Goal: Task Accomplishment & Management: Complete application form

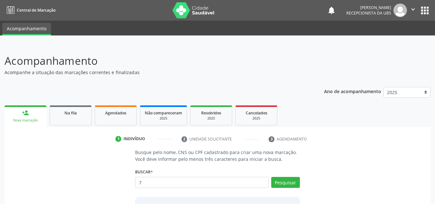
scroll to position [54, 0]
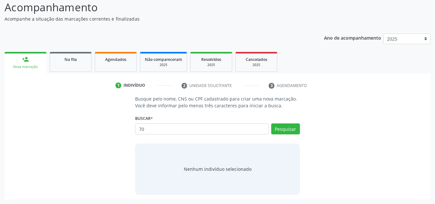
type input "7"
type input "898000125237407"
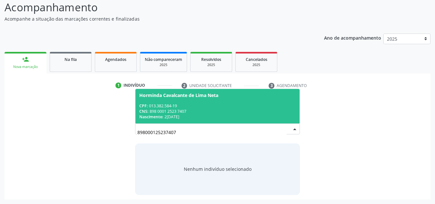
click at [231, 100] on span "Horminda Cavalcante de Lima Neta CPF: 013.382.584-19 CNS: 898 0001 2523 7407 Na…" at bounding box center [217, 106] width 164 height 35
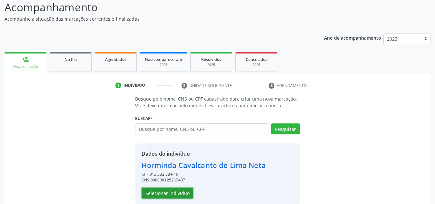
click at [172, 190] on button "Selecionar indivíduo" at bounding box center [168, 193] width 52 height 11
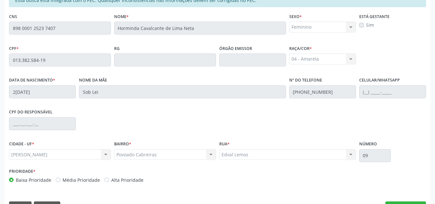
scroll to position [173, 0]
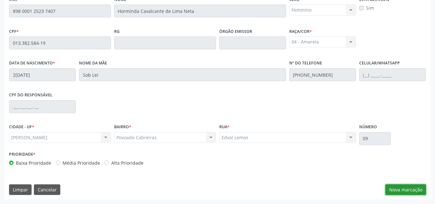
click at [398, 186] on button "Nova marcação" at bounding box center [406, 190] width 41 height 11
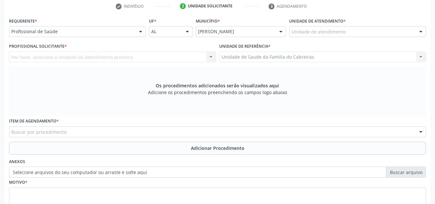
scroll to position [132, 0]
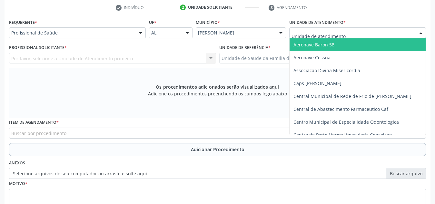
click at [350, 32] on div at bounding box center [357, 32] width 137 height 11
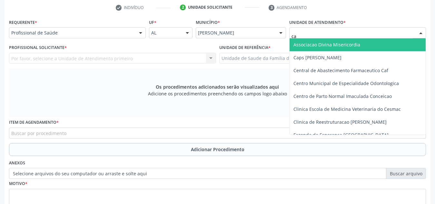
type input "cab"
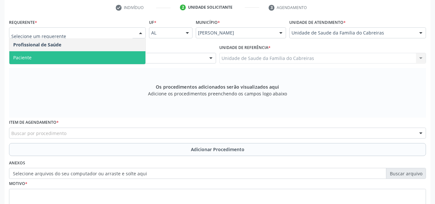
click at [118, 54] on span "Paciente" at bounding box center [77, 57] width 136 height 13
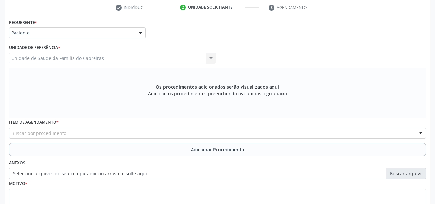
click at [101, 130] on div "Buscar por procedimento" at bounding box center [217, 133] width 417 height 11
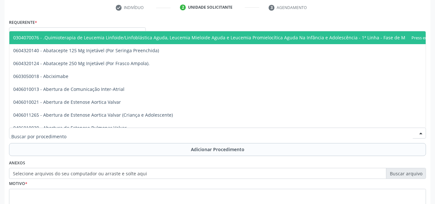
click at [123, 135] on div at bounding box center [217, 133] width 417 height 11
click at [263, 18] on div "Requerente * Paciente Profissional de Saúde Paciente Nenhum resultado encontrad…" at bounding box center [217, 29] width 420 height 25
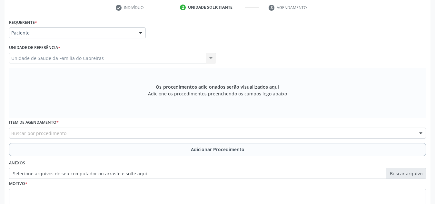
click at [122, 61] on div "Unidade de Saude da Familia do Cabreiras Unidade de Saude da Familia do Cabreir…" at bounding box center [112, 58] width 207 height 11
click at [83, 60] on div "Unidade de Saude da Familia do Cabreiras Unidade de Saude da Familia do Cabreir…" at bounding box center [112, 58] width 207 height 11
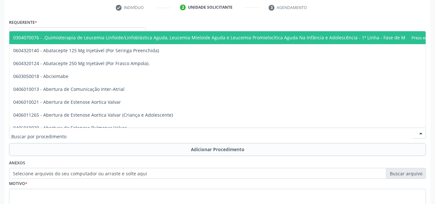
click at [77, 133] on div at bounding box center [217, 133] width 417 height 11
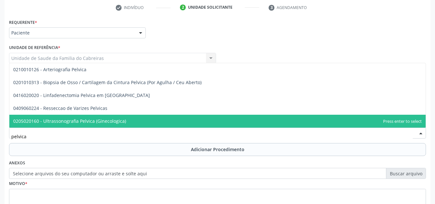
click at [89, 120] on span "0205020160 - Ultrassonografia Pelvica (Ginecologica)" at bounding box center [69, 121] width 113 height 6
type input "pelvica"
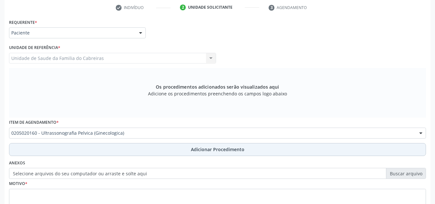
click at [96, 150] on button "Adicionar Procedimento" at bounding box center [217, 149] width 417 height 13
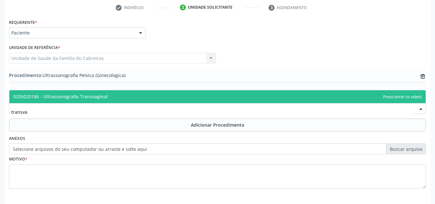
type input "transvag"
click at [133, 97] on span "0205020186 - Ultrassonografia Transvaginal" at bounding box center [217, 96] width 416 height 13
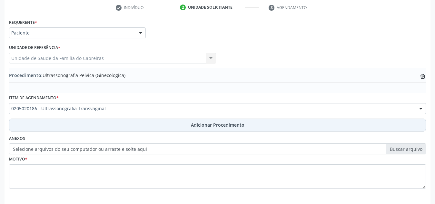
click at [142, 124] on button "Adicionar Procedimento" at bounding box center [217, 125] width 417 height 13
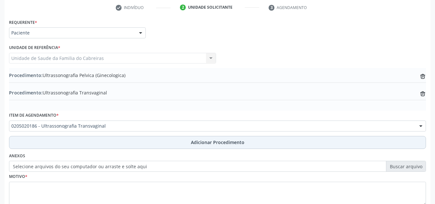
scroll to position [176, 0]
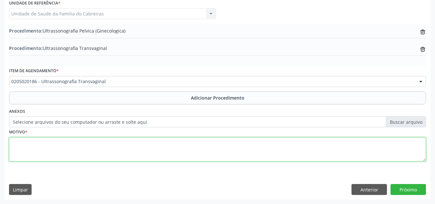
click at [138, 147] on textarea at bounding box center [217, 149] width 417 height 25
type textarea "Avaliação ginecológica."
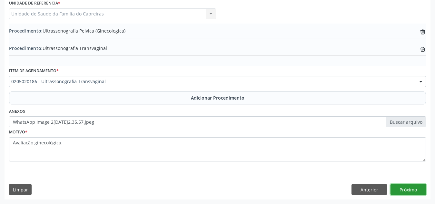
click at [402, 188] on button "Próximo" at bounding box center [408, 189] width 35 height 11
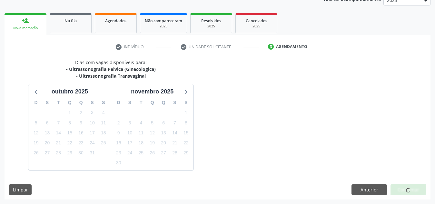
scroll to position [111, 0]
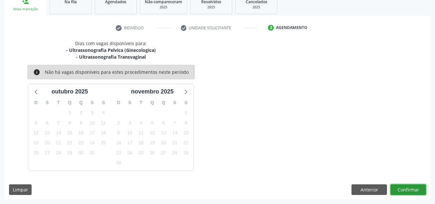
click at [402, 188] on button "Confirmar" at bounding box center [408, 190] width 35 height 11
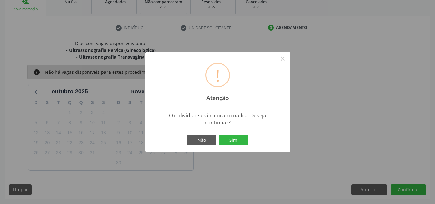
click at [219, 135] on button "Sim" at bounding box center [233, 140] width 29 height 11
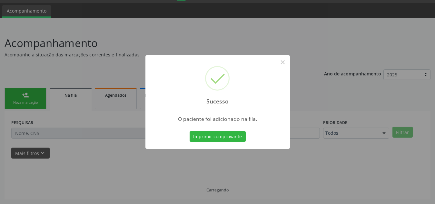
scroll to position [18, 0]
click at [190, 131] on button "Imprimir comprovante" at bounding box center [218, 136] width 56 height 11
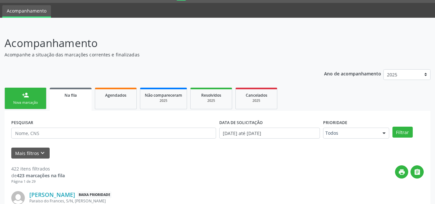
click at [32, 97] on link "person_add Nova marcação" at bounding box center [26, 99] width 42 height 22
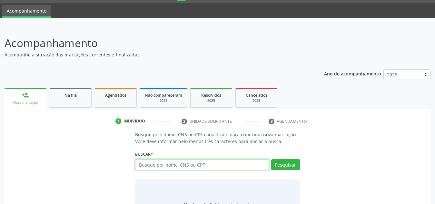
click at [154, 167] on input "text" at bounding box center [202, 164] width 134 height 11
type input "705809435187631"
click at [193, 139] on p "Busque pelo nome, CNS ou CPF cadastrado para criar uma nova marcação. Você deve…" at bounding box center [217, 138] width 165 height 14
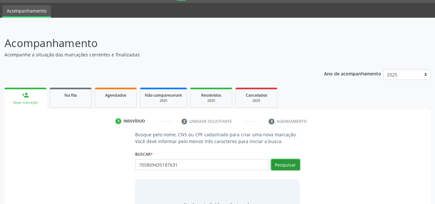
click at [277, 164] on button "Pesquisar" at bounding box center [285, 164] width 29 height 11
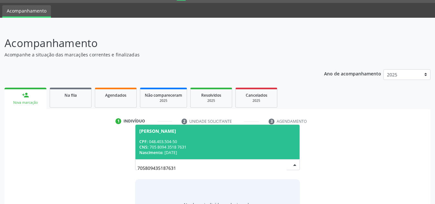
click at [233, 140] on div "CPF: 048.403.504-50" at bounding box center [217, 141] width 156 height 5
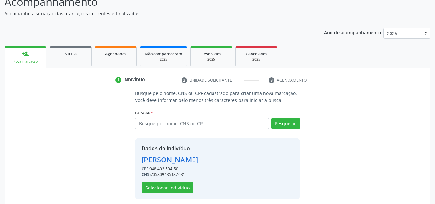
scroll to position [64, 0]
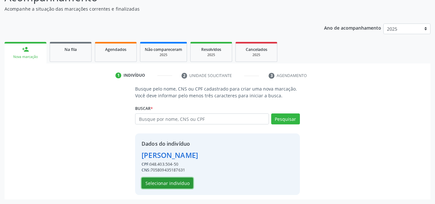
click at [177, 186] on button "Selecionar indivíduo" at bounding box center [168, 183] width 52 height 11
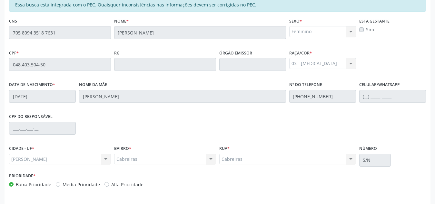
scroll to position [173, 0]
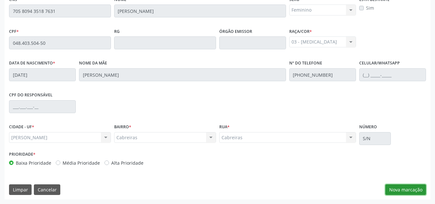
click at [408, 188] on button "Nova marcação" at bounding box center [406, 190] width 41 height 11
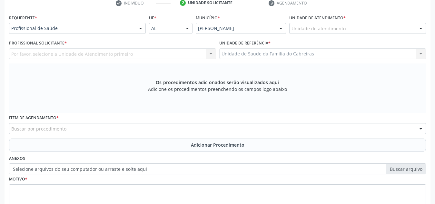
scroll to position [136, 0]
click at [360, 31] on div "c" at bounding box center [357, 28] width 137 height 11
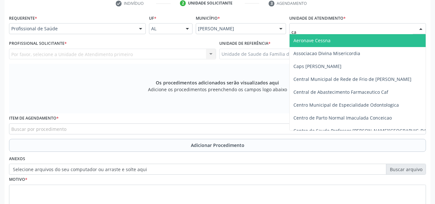
type input "cab"
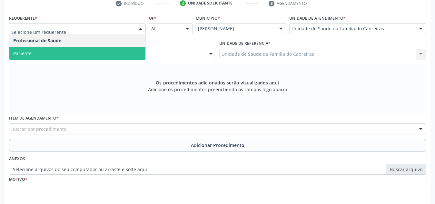
click at [108, 53] on span "Paciente" at bounding box center [77, 53] width 136 height 13
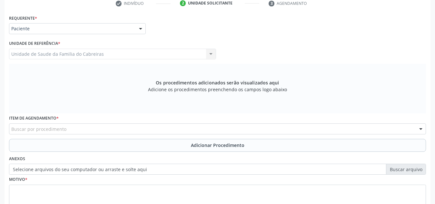
click at [105, 129] on div "Buscar por procedimento" at bounding box center [217, 129] width 417 height 11
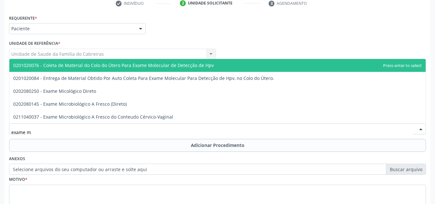
type input "exame mi"
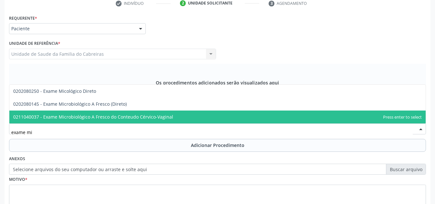
click at [122, 115] on span "0211040037 - Exame Microbiológico A Fresco do Conteudo Cérvico-Vaginal" at bounding box center [93, 117] width 160 height 6
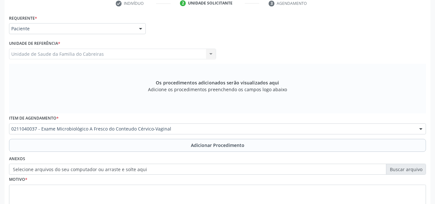
click at [128, 152] on div "Requerente * Paciente Profissional de Saúde Paciente Nenhum resultado encontrad…" at bounding box center [217, 115] width 417 height 205
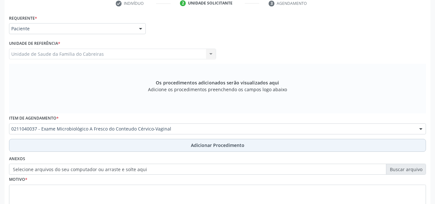
click at [135, 146] on button "Adicionar Procedimento" at bounding box center [217, 145] width 417 height 13
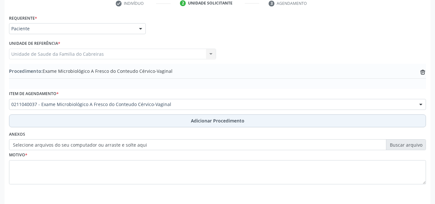
scroll to position [159, 0]
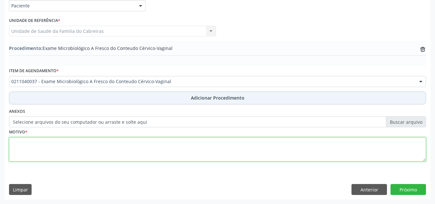
click at [135, 146] on textarea at bounding box center [217, 149] width 417 height 25
type textarea "a"
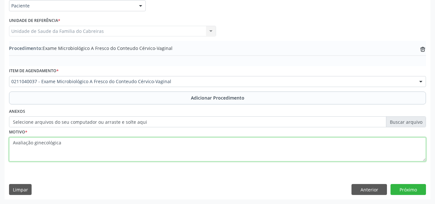
type textarea "Avaliação ginecológica"
click at [284, 153] on textarea "Avaliação ginecológica" at bounding box center [217, 149] width 417 height 25
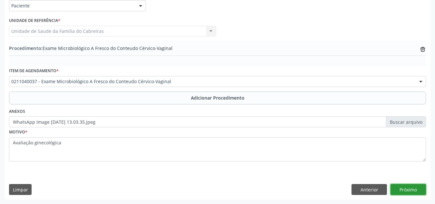
click at [410, 189] on button "Próximo" at bounding box center [408, 189] width 35 height 11
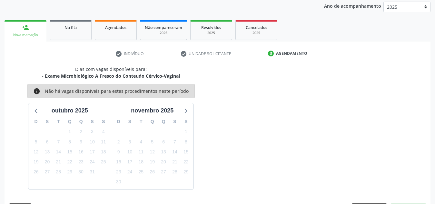
scroll to position [105, 0]
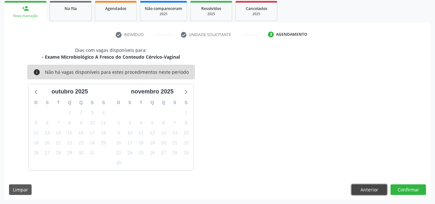
click at [384, 190] on button "Anterior" at bounding box center [369, 190] width 35 height 11
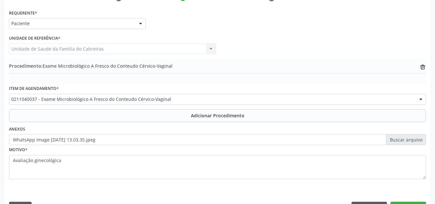
scroll to position [159, 0]
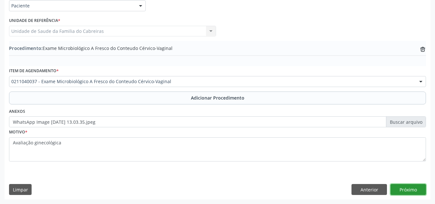
click at [413, 188] on button "Próximo" at bounding box center [408, 189] width 35 height 11
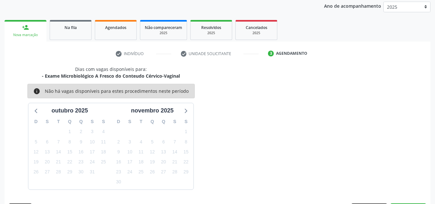
scroll to position [105, 0]
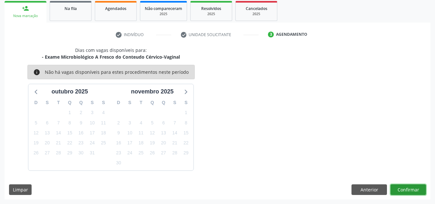
click at [412, 189] on button "Confirmar" at bounding box center [408, 190] width 35 height 11
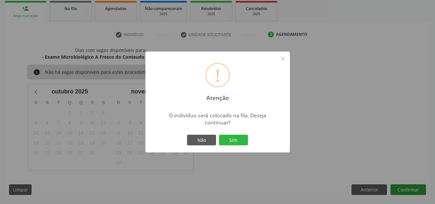
click at [219, 135] on button "Sim" at bounding box center [233, 140] width 29 height 11
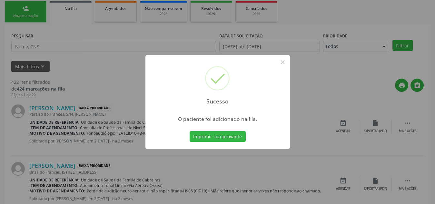
scroll to position [18, 0]
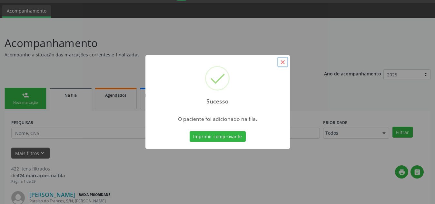
click at [283, 62] on button "×" at bounding box center [282, 62] width 11 height 11
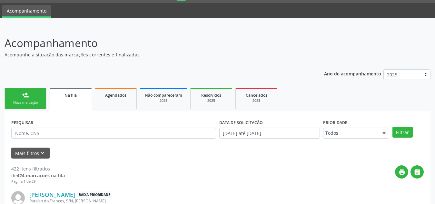
click at [18, 98] on link "person_add Nova marcação" at bounding box center [26, 99] width 42 height 22
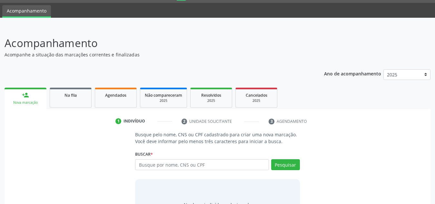
scroll to position [0, 0]
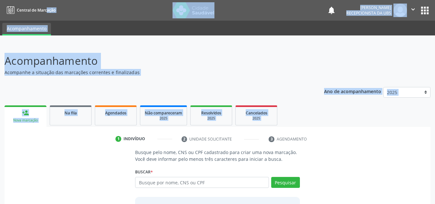
drag, startPoint x: 117, startPoint y: 114, endPoint x: 36, endPoint y: -26, distance: 162.1
click at [36, 0] on html "Central de Marcação notifications [PERSON_NAME] Recepcionista da UBS  Configur…" at bounding box center [217, 102] width 435 height 204
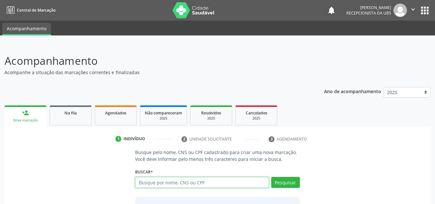
click at [155, 184] on input "text" at bounding box center [202, 182] width 134 height 11
paste input "704009837939769"
type input "704009837939769"
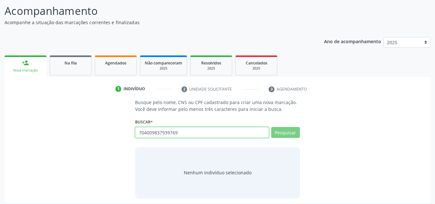
scroll to position [54, 0]
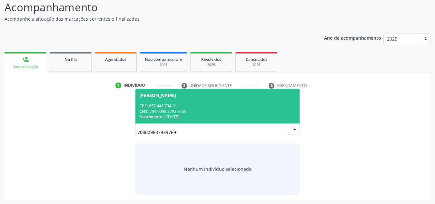
click at [218, 111] on div "CNS: 704 0098 3793 9769" at bounding box center [217, 111] width 156 height 5
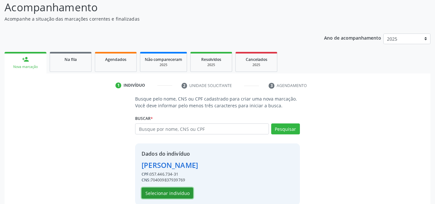
click at [184, 191] on button "Selecionar indivíduo" at bounding box center [168, 193] width 52 height 11
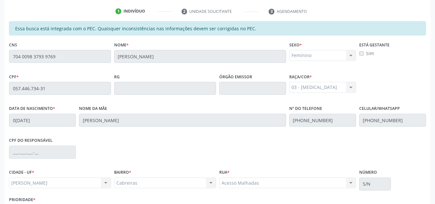
scroll to position [173, 0]
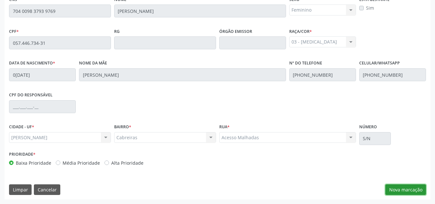
click at [410, 193] on button "Nova marcação" at bounding box center [406, 190] width 41 height 11
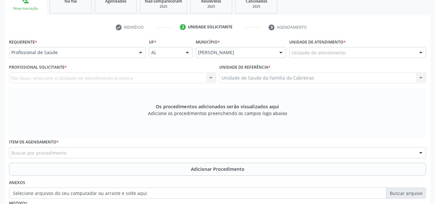
scroll to position [99, 0]
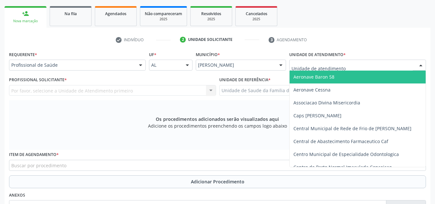
click at [359, 65] on div at bounding box center [357, 65] width 137 height 11
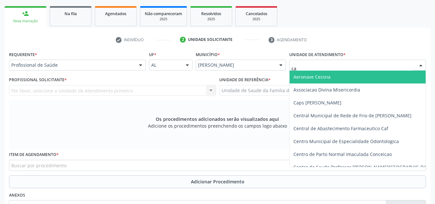
type input "cab"
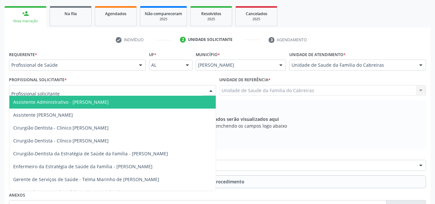
click at [175, 87] on div at bounding box center [112, 90] width 207 height 11
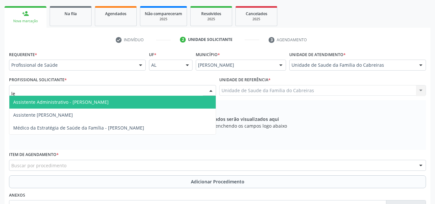
type input "let"
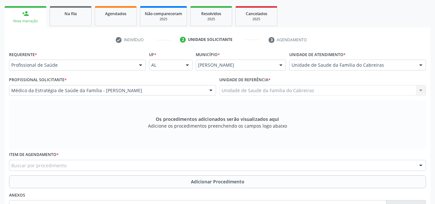
click at [140, 162] on div "Buscar por procedimento" at bounding box center [217, 165] width 417 height 11
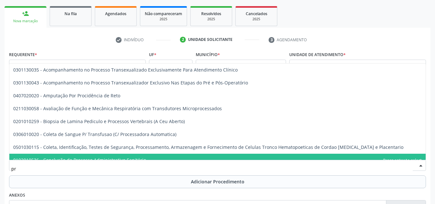
type input "p"
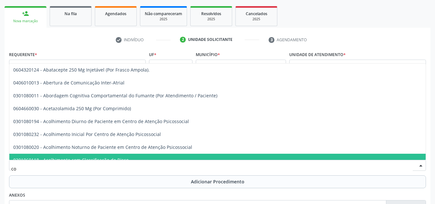
type input "c"
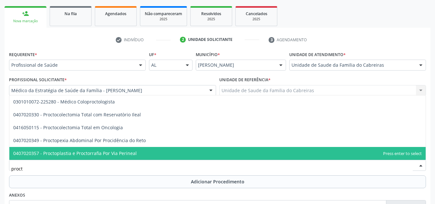
type input "procto"
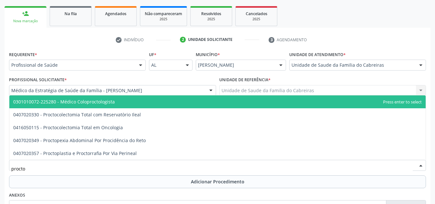
click at [143, 100] on span "0301010072-225280 - Médico Coloproctologista" at bounding box center [217, 101] width 416 height 13
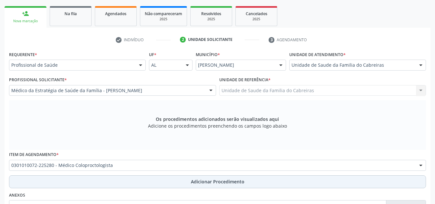
click at [146, 177] on button "Adicionar Procedimento" at bounding box center [217, 182] width 417 height 13
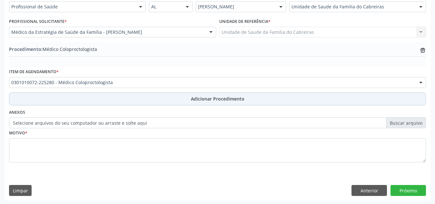
scroll to position [159, 0]
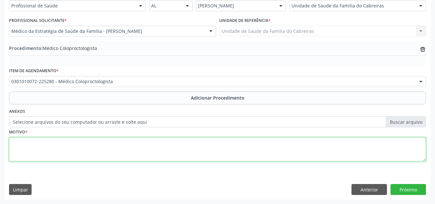
click at [170, 145] on textarea at bounding box center [217, 149] width 417 height 25
type textarea "p"
type textarea "Fissura anal crônica"
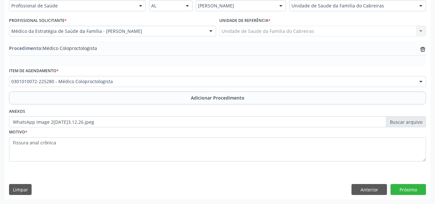
click at [229, 179] on div "Requerente * Profissional de Saúde Profissional de Saúde Paciente Nenhum result…" at bounding box center [218, 94] width 426 height 209
click at [406, 186] on button "Próximo" at bounding box center [408, 189] width 35 height 11
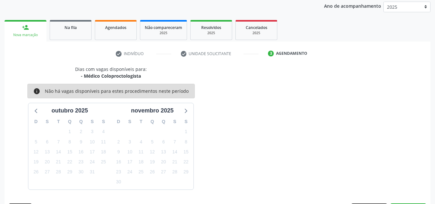
scroll to position [105, 0]
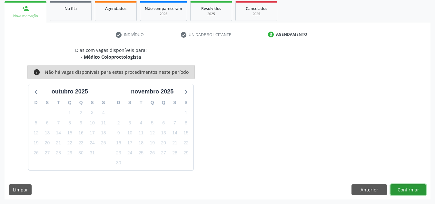
click at [406, 186] on button "Confirmar" at bounding box center [408, 190] width 35 height 11
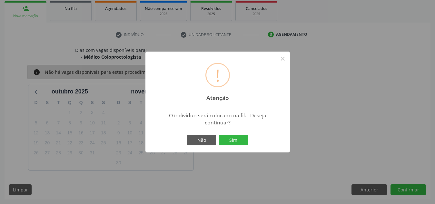
click at [219, 135] on button "Sim" at bounding box center [233, 140] width 29 height 11
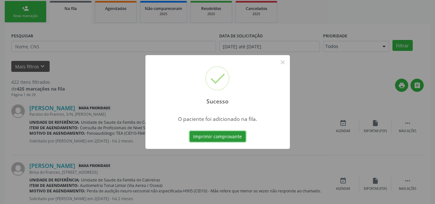
scroll to position [18, 0]
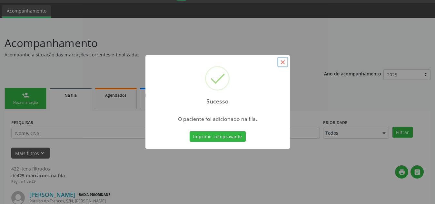
click at [284, 60] on button "×" at bounding box center [282, 62] width 11 height 11
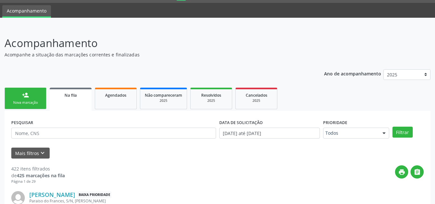
click at [36, 101] on div "Nova marcação" at bounding box center [25, 102] width 32 height 5
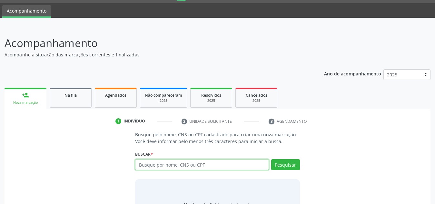
click at [183, 164] on input "text" at bounding box center [202, 164] width 134 height 11
type input "704009837939769"
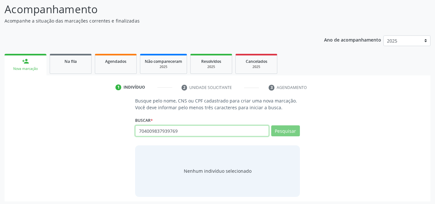
scroll to position [54, 0]
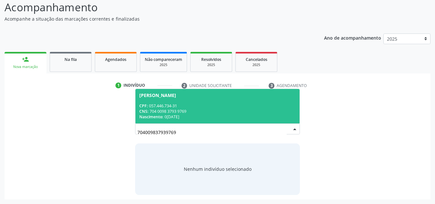
click at [202, 98] on span "[PERSON_NAME] CPF: 057.446.734-31 CNS: 704 0098 3793 9769 Nascimento: [DATE]" at bounding box center [217, 106] width 164 height 35
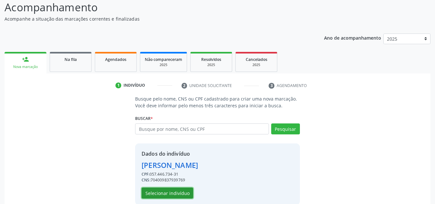
click at [176, 193] on button "Selecionar indivíduo" at bounding box center [168, 193] width 52 height 11
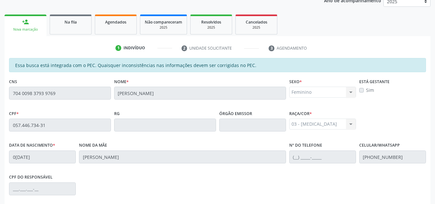
scroll to position [173, 0]
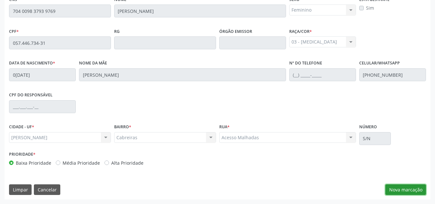
click at [406, 191] on button "Nova marcação" at bounding box center [406, 190] width 41 height 11
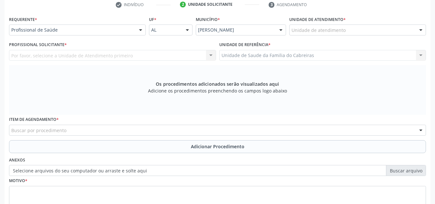
scroll to position [134, 0]
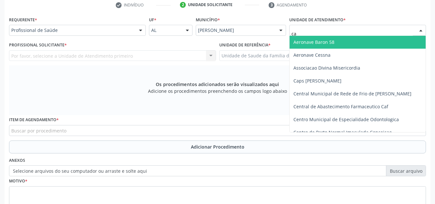
type input "cab"
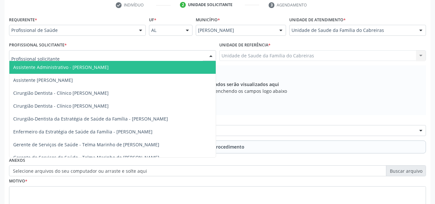
click at [175, 58] on div at bounding box center [112, 55] width 207 height 11
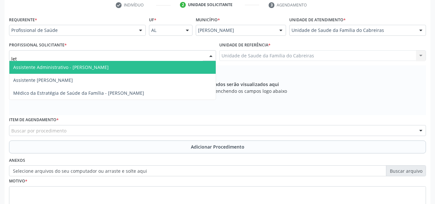
type input "leti"
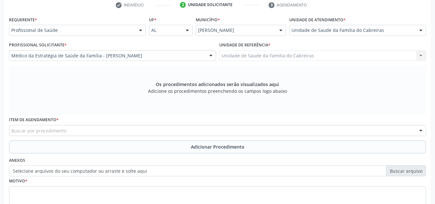
click at [151, 133] on div "Buscar por procedimento" at bounding box center [217, 130] width 417 height 11
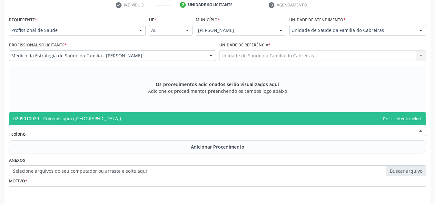
type input "colonos"
click at [163, 123] on span "0209010029 - Colonoscopia ([GEOGRAPHIC_DATA])" at bounding box center [217, 118] width 416 height 13
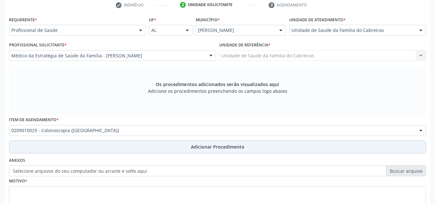
click at [162, 151] on button "Adicionar Procedimento" at bounding box center [217, 147] width 417 height 13
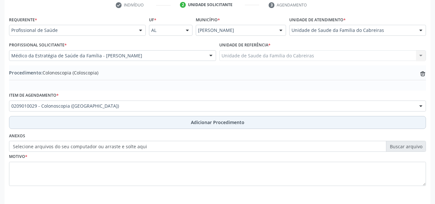
scroll to position [159, 0]
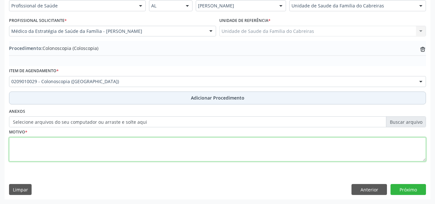
click at [162, 151] on textarea at bounding box center [217, 149] width 417 height 25
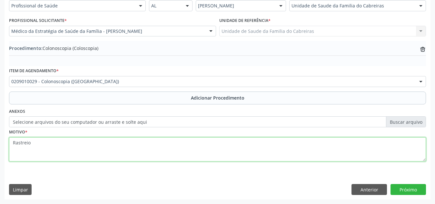
type textarea "Rastreio"
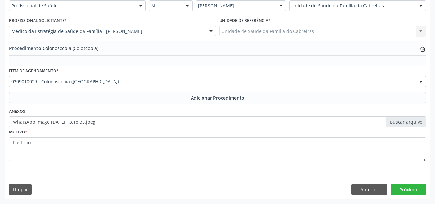
click at [241, 180] on div "Requerente * Profissional de Saúde Profissional de Saúde Paciente Nenhum result…" at bounding box center [218, 94] width 426 height 209
click at [416, 190] on button "Próximo" at bounding box center [408, 189] width 35 height 11
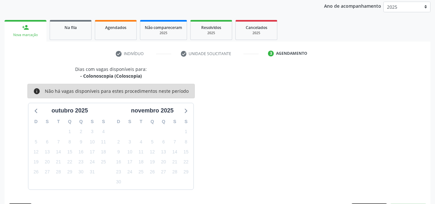
scroll to position [105, 0]
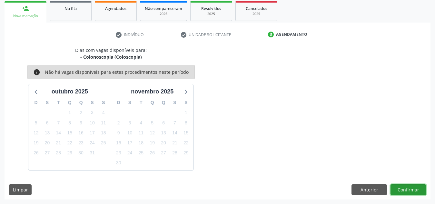
click at [416, 190] on button "Confirmar" at bounding box center [408, 190] width 35 height 11
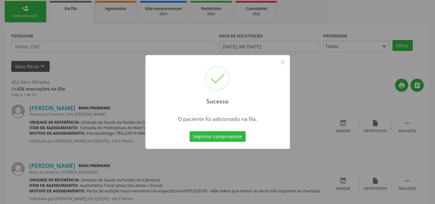
scroll to position [18, 0]
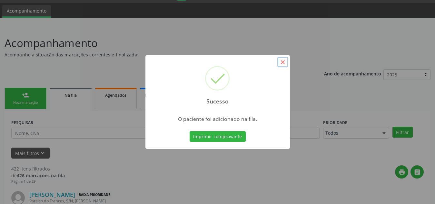
click at [284, 65] on button "×" at bounding box center [282, 62] width 11 height 11
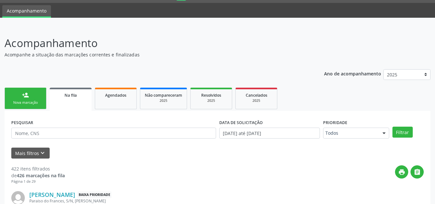
click at [33, 97] on link "person_add Nova marcação" at bounding box center [26, 99] width 42 height 22
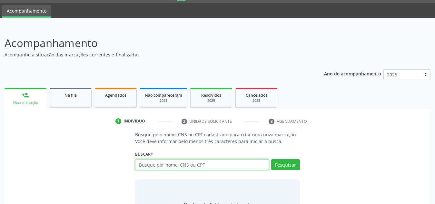
click at [188, 164] on input "text" at bounding box center [202, 164] width 134 height 11
